Goal: Task Accomplishment & Management: Use online tool/utility

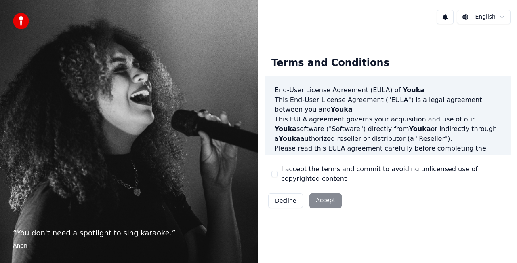
click at [278, 173] on div "I accept the terms and commit to avoiding unlicensed use of copyrighted content" at bounding box center [387, 173] width 233 height 19
click at [275, 174] on button "I accept the terms and commit to avoiding unlicensed use of copyrighted content" at bounding box center [274, 173] width 6 height 6
click at [323, 204] on button "Accept" at bounding box center [325, 200] width 32 height 15
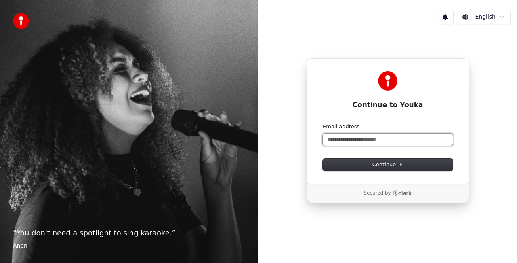
click at [364, 137] on input "Email address" at bounding box center [388, 139] width 130 height 12
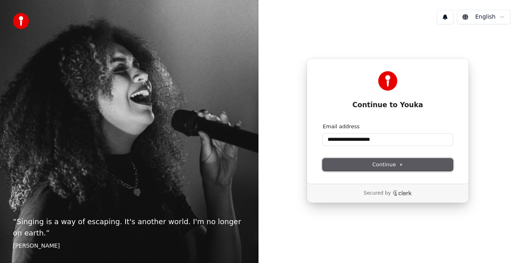
click at [376, 167] on span "Continue" at bounding box center [387, 164] width 31 height 7
type input "**********"
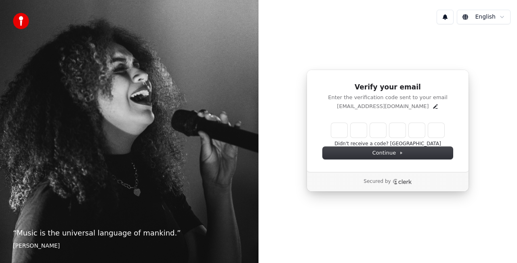
click at [336, 131] on input "Enter verification code" at bounding box center [387, 130] width 113 height 15
type input "******"
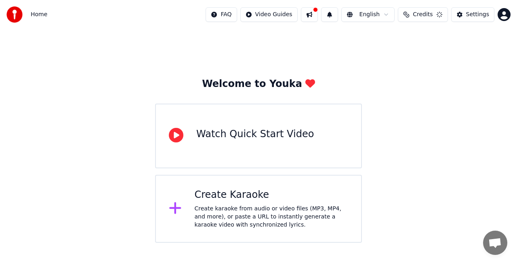
click at [251, 208] on div "Create karaoke from audio or video files (MP3, MP4, and more), or paste a URL t…" at bounding box center [272, 216] width 154 height 24
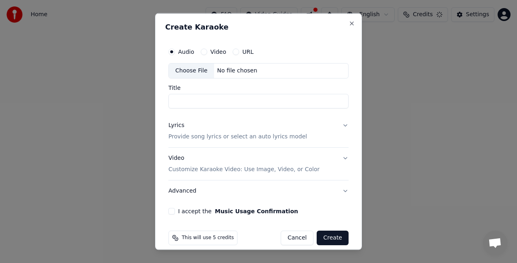
click at [201, 52] on button "Video" at bounding box center [204, 51] width 6 height 6
click at [193, 100] on input "Title" at bounding box center [258, 100] width 180 height 15
type input "*"
click at [197, 66] on div "Choose File" at bounding box center [191, 70] width 45 height 15
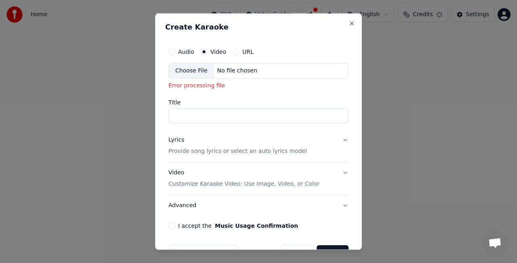
click at [199, 68] on div "Choose File" at bounding box center [191, 70] width 45 height 15
click at [186, 69] on div "Choose File" at bounding box center [191, 70] width 45 height 15
click at [349, 24] on button "Close" at bounding box center [352, 23] width 6 height 6
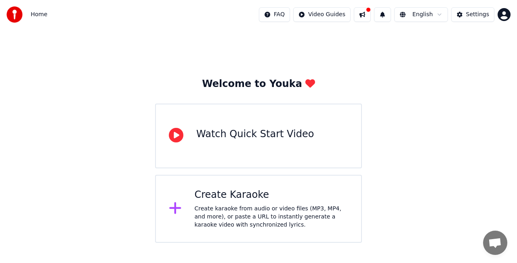
click at [217, 204] on div "Create Karaoke Create karaoke from audio or video files (MP3, MP4, and more), o…" at bounding box center [272, 208] width 154 height 40
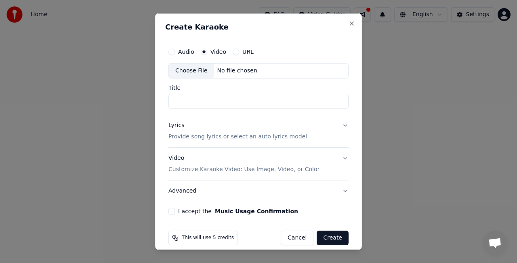
click at [226, 68] on div "No file chosen" at bounding box center [237, 71] width 46 height 8
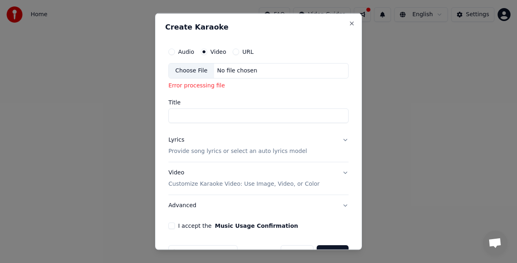
click at [233, 52] on button "URL" at bounding box center [236, 51] width 6 height 6
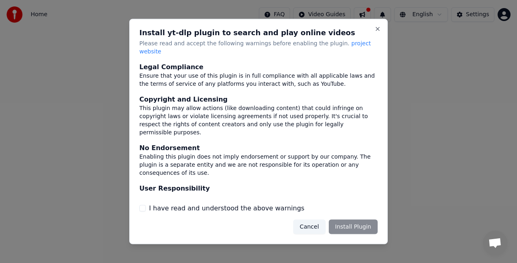
click at [314, 225] on button "Cancel" at bounding box center [309, 226] width 32 height 15
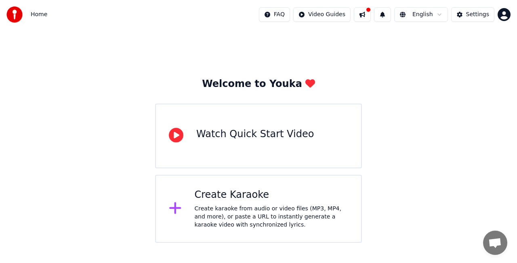
click at [276, 192] on div "Create Karaoke" at bounding box center [272, 194] width 154 height 13
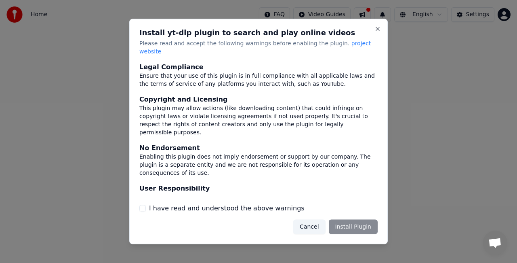
click at [313, 226] on button "Cancel" at bounding box center [309, 226] width 32 height 15
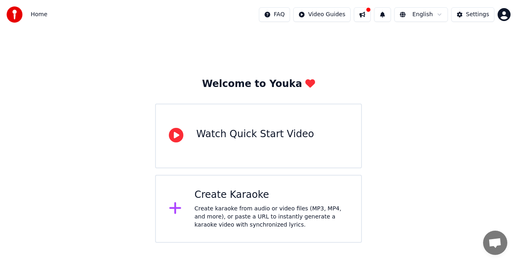
click at [228, 203] on div "Create Karaoke Create karaoke from audio or video files (MP3, MP4, and more), o…" at bounding box center [272, 208] width 154 height 40
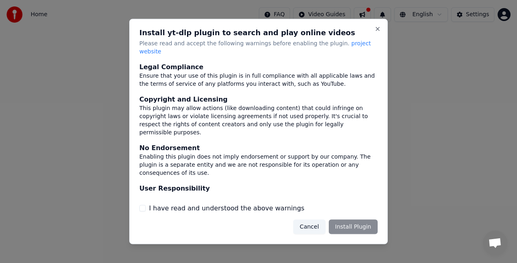
click at [148, 205] on div "I have read and understood the above warnings" at bounding box center [258, 208] width 238 height 10
click at [142, 205] on button "I have read and understood the above warnings" at bounding box center [142, 207] width 6 height 6
click at [313, 225] on button "Cancel" at bounding box center [309, 226] width 32 height 15
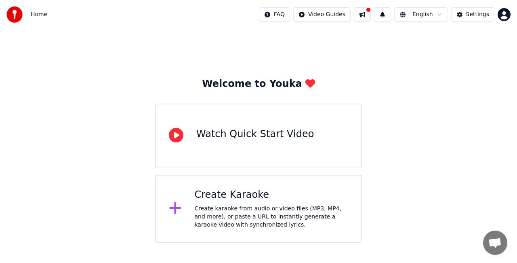
click at [313, 225] on div "Create karaoke from audio or video files (MP3, MP4, and more), or paste a URL t…" at bounding box center [272, 216] width 154 height 24
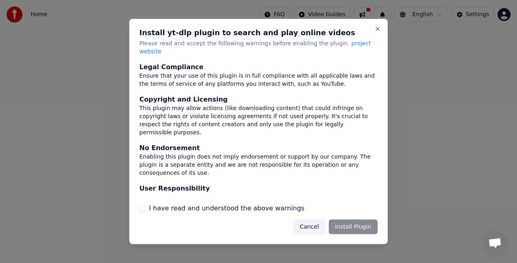
click at [142, 204] on button "I have read and understood the above warnings" at bounding box center [142, 207] width 6 height 6
click at [361, 224] on button "Install Plugin" at bounding box center [353, 226] width 49 height 15
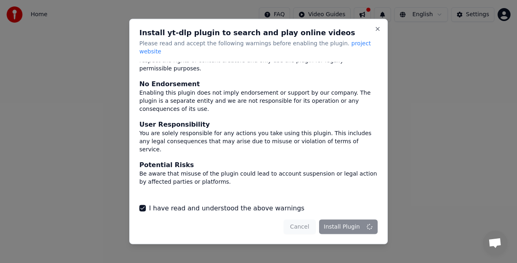
click at [380, 37] on div "Install yt-dlp plugin to search and play online videos Please read and accept t…" at bounding box center [258, 131] width 259 height 225
click at [376, 32] on button "Close" at bounding box center [377, 29] width 6 height 6
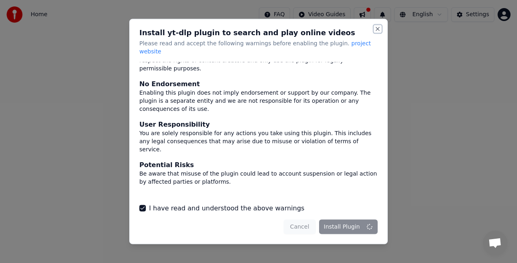
click at [376, 32] on button "Close" at bounding box center [377, 29] width 6 height 6
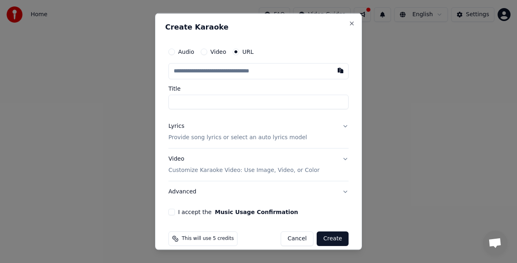
click at [207, 52] on div "Video" at bounding box center [213, 51] width 25 height 6
click at [204, 55] on div "Audio Video URL" at bounding box center [258, 52] width 180 height 16
click at [203, 53] on button "Video" at bounding box center [204, 51] width 6 height 6
click at [193, 68] on div "Choose File" at bounding box center [191, 70] width 45 height 15
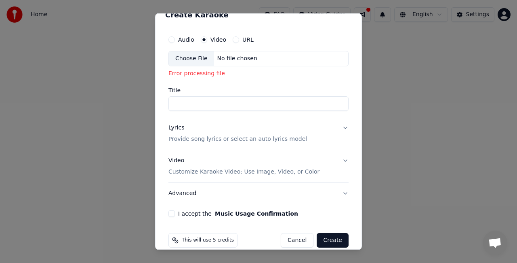
scroll to position [22, 0]
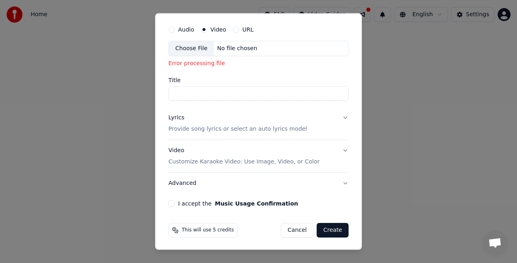
click at [282, 129] on p "Provide song lyrics or select an auto lyrics model" at bounding box center [237, 129] width 139 height 8
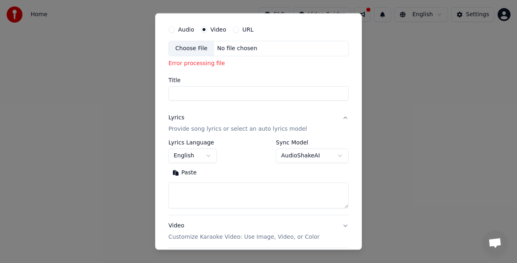
click at [231, 194] on textarea at bounding box center [258, 195] width 180 height 26
click at [189, 46] on div "Choose File" at bounding box center [191, 49] width 45 height 15
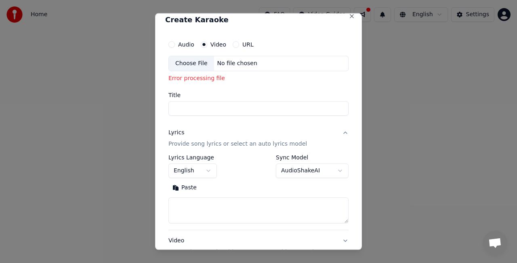
scroll to position [0, 0]
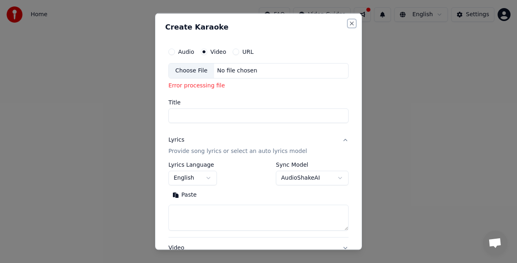
click at [349, 22] on button "Close" at bounding box center [352, 23] width 6 height 6
select select
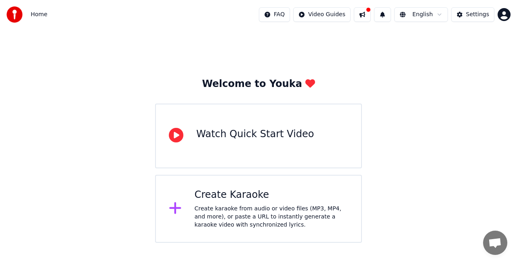
click at [192, 118] on div "Watch Quick Start Video" at bounding box center [258, 135] width 207 height 65
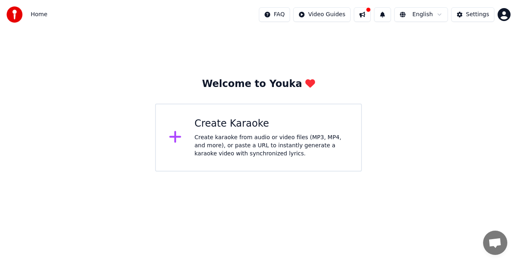
click at [314, 126] on div "Create Karaoke" at bounding box center [272, 123] width 154 height 13
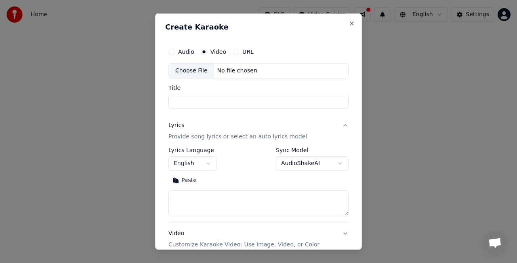
click at [175, 52] on button "Audio" at bounding box center [171, 51] width 6 height 6
click at [203, 69] on div "Choose File" at bounding box center [191, 70] width 45 height 15
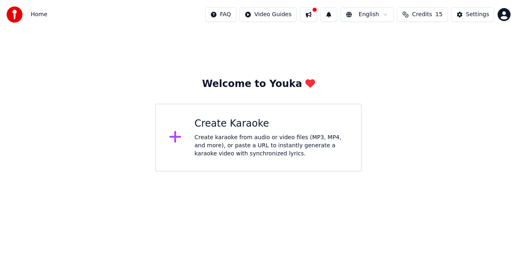
click at [301, 156] on div "Create karaoke from audio or video files (MP3, MP4, and more), or paste a URL t…" at bounding box center [272, 145] width 154 height 24
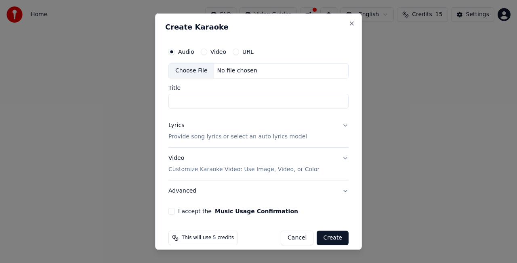
click at [234, 73] on div "No file chosen" at bounding box center [237, 71] width 46 height 8
click at [210, 51] on label "Video" at bounding box center [218, 52] width 16 height 6
click at [207, 51] on button "Video" at bounding box center [204, 51] width 6 height 6
click at [239, 70] on div "No file chosen" at bounding box center [237, 71] width 46 height 8
click at [223, 70] on div "No file chosen" at bounding box center [246, 71] width 46 height 8
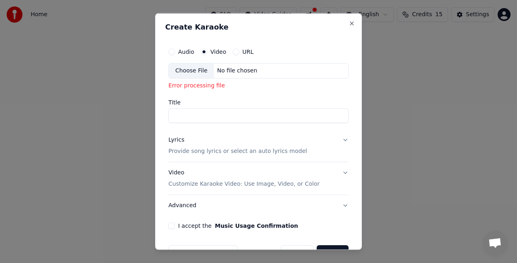
click at [242, 149] on p "Provide song lyrics or select an auto lyrics model" at bounding box center [237, 151] width 139 height 8
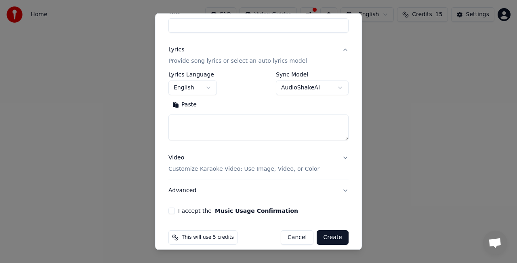
scroll to position [97, 0]
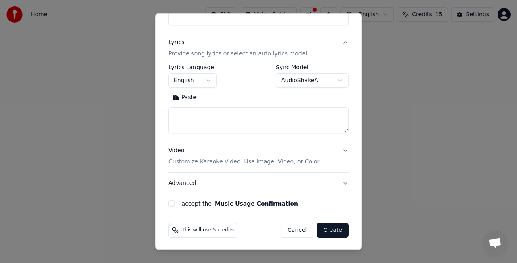
click at [316, 81] on button "AudioShakeAI" at bounding box center [312, 80] width 73 height 15
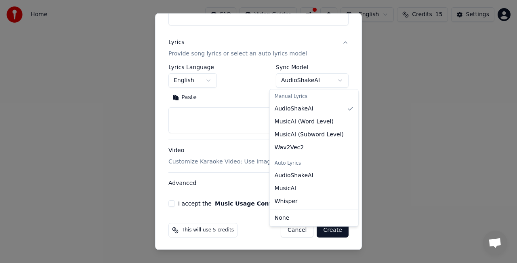
click at [218, 151] on div at bounding box center [258, 131] width 517 height 263
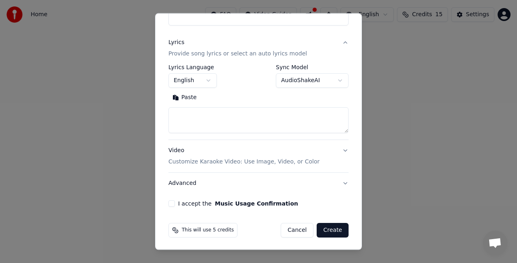
click at [237, 159] on p "Customize Karaoke Video: Use Image, Video, or Color" at bounding box center [243, 162] width 151 height 8
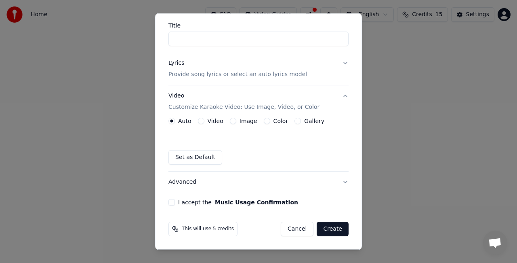
scroll to position [75, 0]
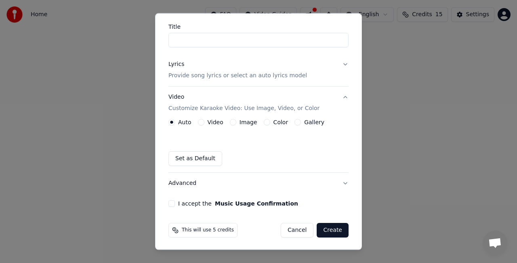
click at [202, 121] on button "Video" at bounding box center [201, 122] width 6 height 6
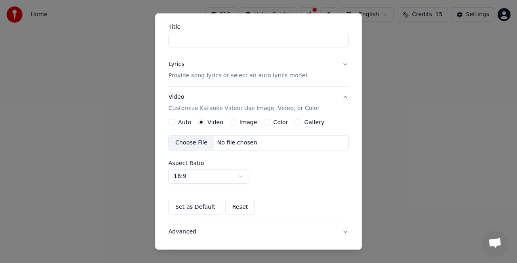
click at [175, 122] on button "Auto" at bounding box center [171, 122] width 6 height 6
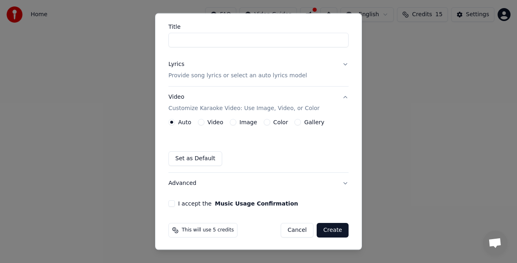
click at [208, 121] on label "Video" at bounding box center [216, 122] width 16 height 6
click at [204, 121] on button "Video" at bounding box center [201, 122] width 6 height 6
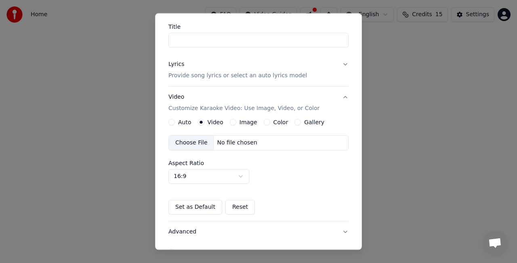
click at [214, 147] on div "Choose File No file chosen" at bounding box center [258, 142] width 180 height 15
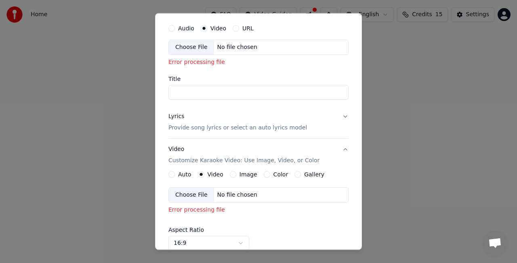
scroll to position [0, 0]
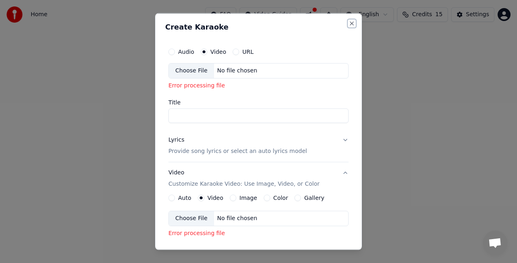
click at [349, 23] on button "Close" at bounding box center [352, 23] width 6 height 6
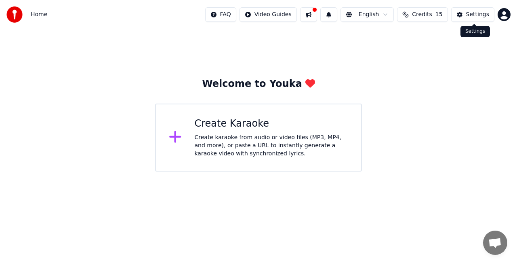
click at [472, 16] on div "Settings" at bounding box center [477, 15] width 23 height 8
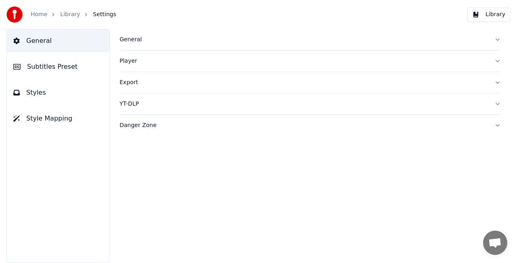
click at [134, 40] on div "General" at bounding box center [304, 40] width 368 height 8
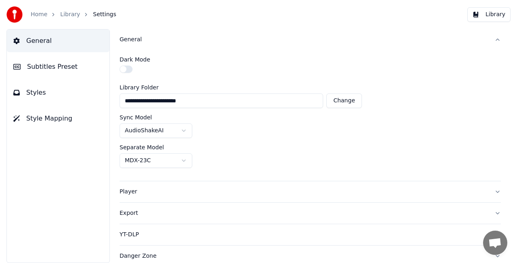
click at [130, 68] on button "button" at bounding box center [126, 68] width 13 height 7
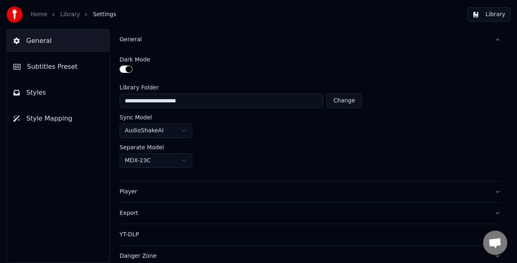
click at [54, 91] on button "Styles" at bounding box center [58, 92] width 103 height 23
